Goal: Navigation & Orientation: Understand site structure

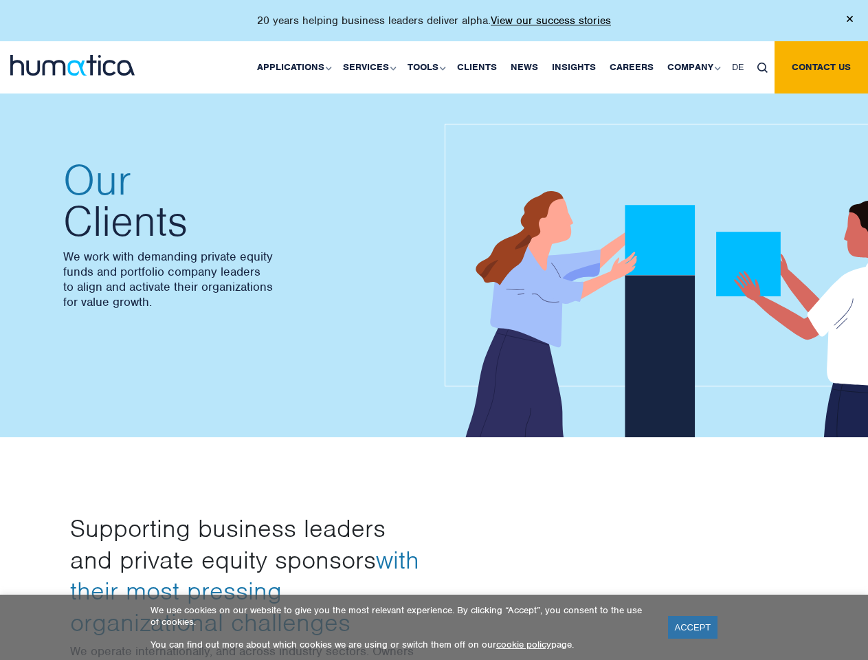
click at [434, 330] on div at bounding box center [630, 244] width 392 height 385
click at [297, 67] on link "Applications" at bounding box center [293, 67] width 86 height 52
click at [371, 67] on link "Services" at bounding box center [368, 67] width 65 height 52
click at [428, 67] on link "Tools" at bounding box center [425, 67] width 49 height 52
click at [693, 67] on link "Company" at bounding box center [693, 67] width 65 height 52
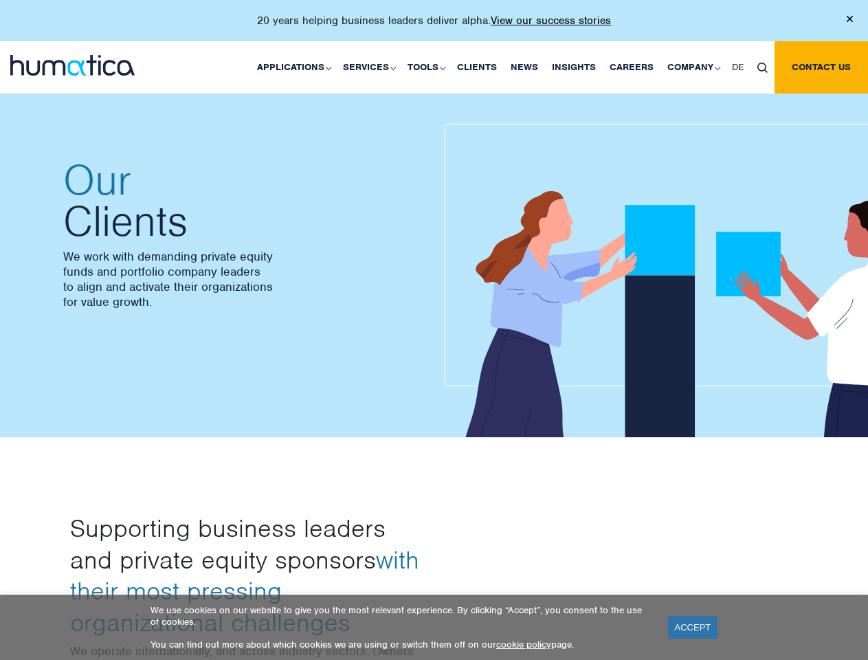
click at [762, 67] on img at bounding box center [762, 68] width 10 height 10
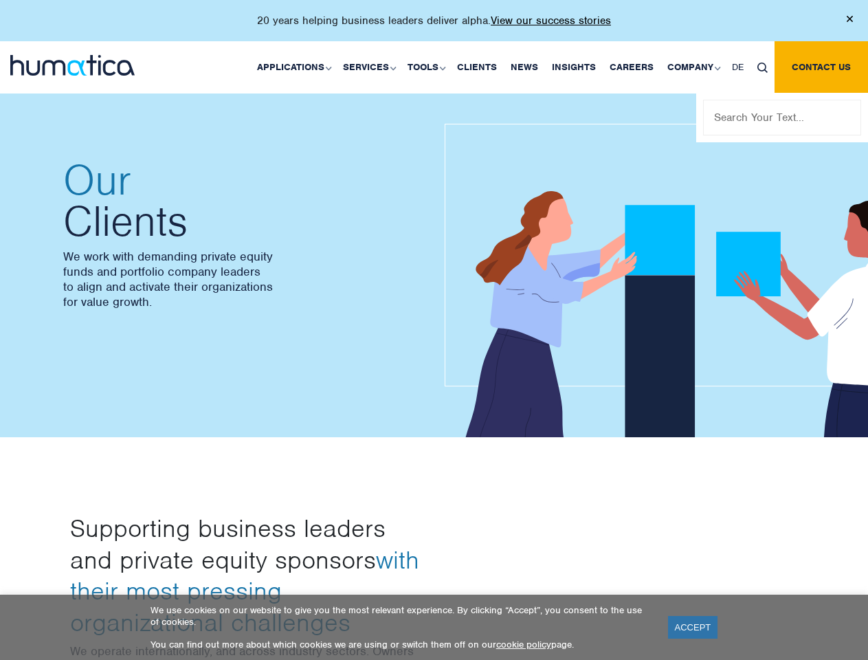
click at [693, 627] on link "ACCEPT" at bounding box center [693, 627] width 50 height 23
